Goal: Entertainment & Leisure: Consume media (video, audio)

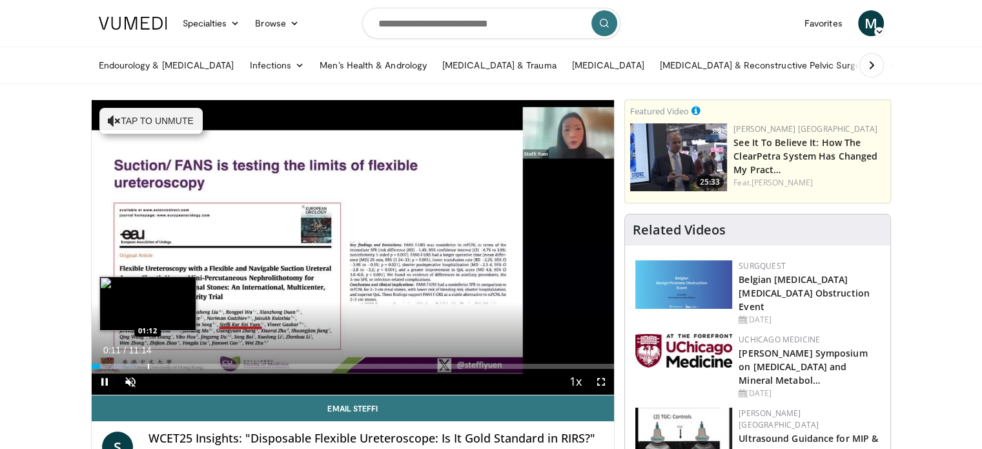
click at [148, 363] on div "Progress Bar" at bounding box center [148, 365] width 1 height 5
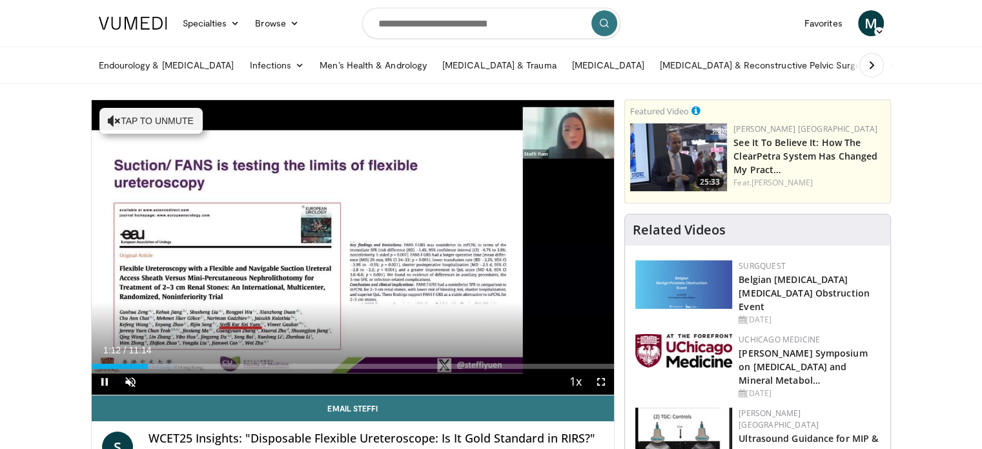
click at [225, 369] on div "Current Time 1:12 / Duration 11:14 Pause Skip Backward Skip Forward Unmute 100%…" at bounding box center [353, 382] width 523 height 26
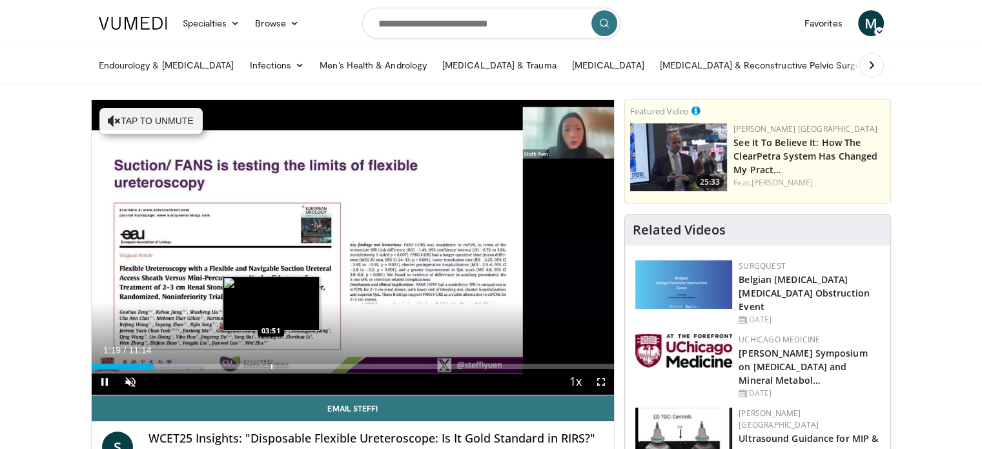
click at [271, 364] on div "Progress Bar" at bounding box center [271, 365] width 1 height 5
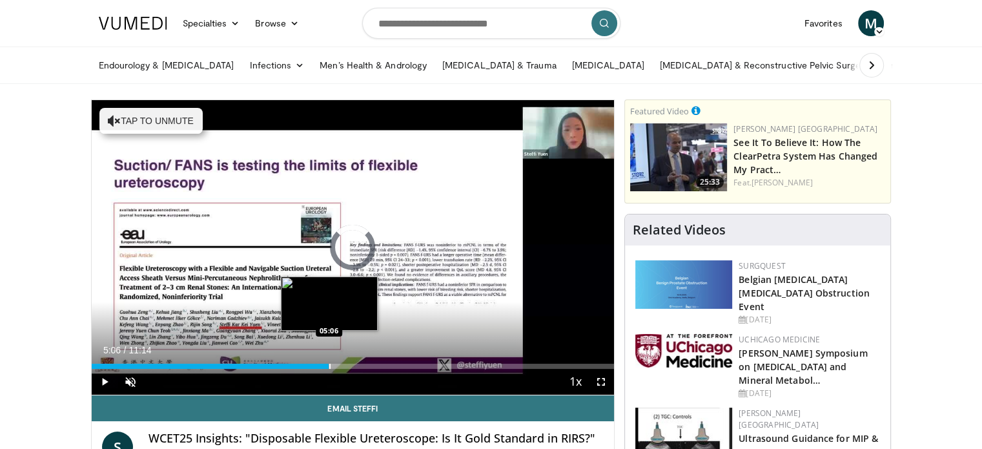
click at [329, 367] on div "Progress Bar" at bounding box center [329, 365] width 1 height 5
